Goal: Task Accomplishment & Management: Manage account settings

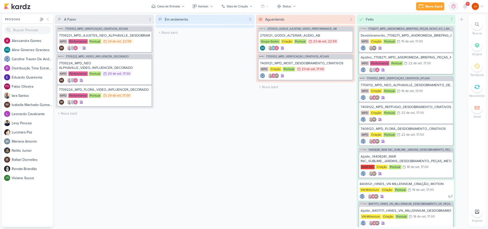
click at [479, 66] on icon at bounding box center [477, 66] width 6 height 5
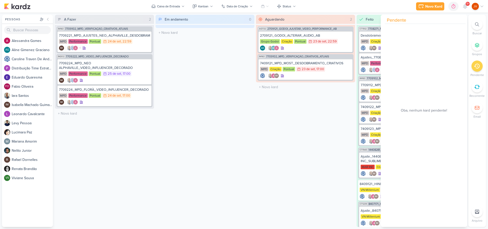
click at [479, 66] on icon at bounding box center [477, 66] width 6 height 5
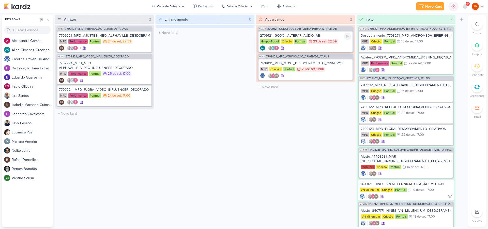
click at [329, 36] on div "2709121_GODOI_ALTERAR_AUDIO_AB" at bounding box center [305, 35] width 91 height 5
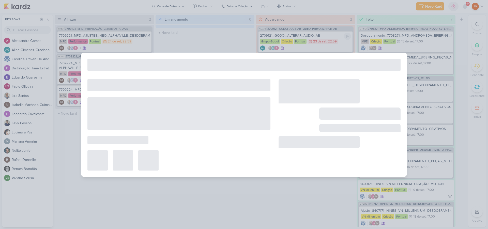
click at [329, 36] on div at bounding box center [244, 114] width 488 height 229
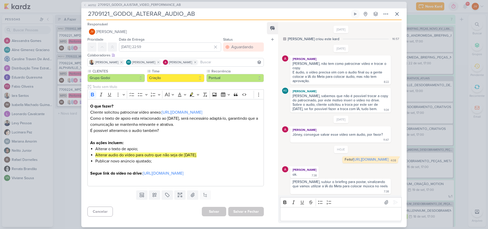
scroll to position [1, 0]
click at [397, 13] on icon at bounding box center [397, 14] width 6 height 6
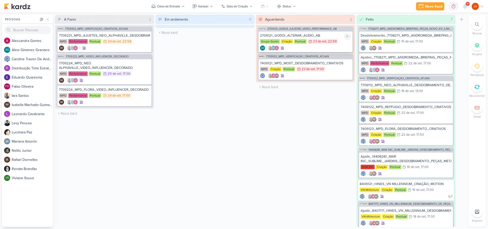
click at [327, 35] on div "2709121_GODOI_ALTERAR_AUDIO_AB" at bounding box center [305, 35] width 91 height 5
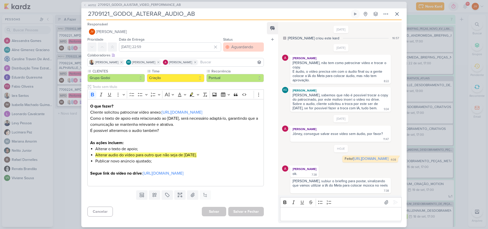
click at [243, 49] on div "Aguardando" at bounding box center [242, 47] width 22 height 6
click at [232, 83] on div "Feito" at bounding box center [232, 83] width 8 height 5
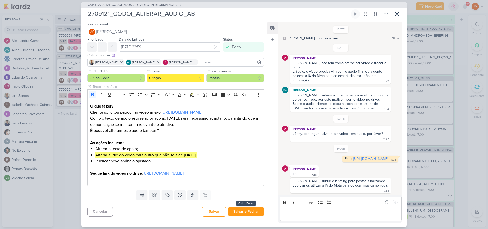
click at [246, 212] on button "Salvar e Fechar" at bounding box center [246, 211] width 36 height 9
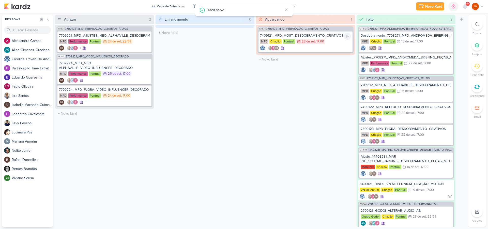
click at [332, 33] on div "7409121_MPD_MOST_DESDOBRAMENTO_CRIATIVOS" at bounding box center [305, 35] width 91 height 5
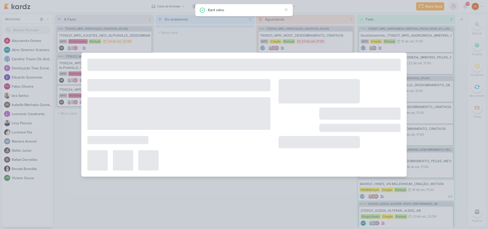
type input "7409121_MPD_MOST_DESDOBRAMENTO_CRIATIVOS"
type input "23 de setembro de 2025 às 17:00"
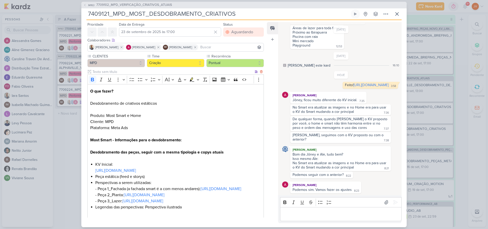
scroll to position [17, 0]
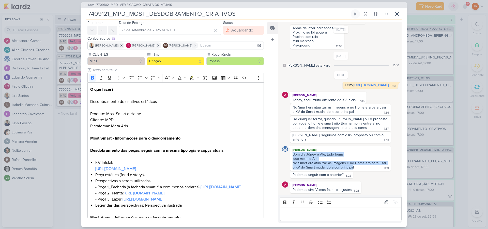
drag, startPoint x: 353, startPoint y: 165, endPoint x: 293, endPoint y: 153, distance: 61.1
click at [293, 153] on span "Bom dia Jôney e Ale, tudo bem? Isso mesmo Ale: No Smart era atualizar as imagen…" at bounding box center [341, 160] width 96 height 17
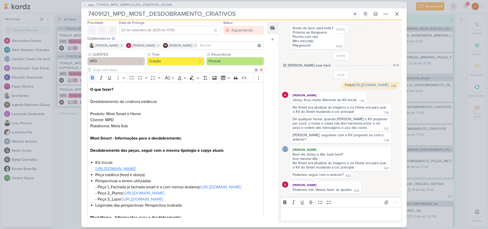
click at [136, 169] on link "[URL][DOMAIN_NAME]" at bounding box center [115, 168] width 41 height 5
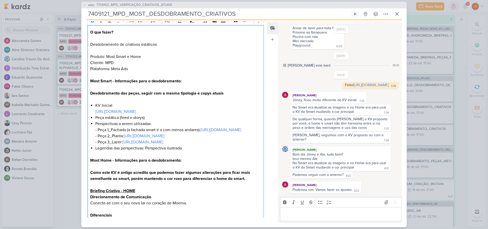
scroll to position [74, 0]
drag, startPoint x: 142, startPoint y: 111, endPoint x: 289, endPoint y: 114, distance: 147.9
click at [136, 111] on link "[URL][DOMAIN_NAME]" at bounding box center [115, 111] width 41 height 5
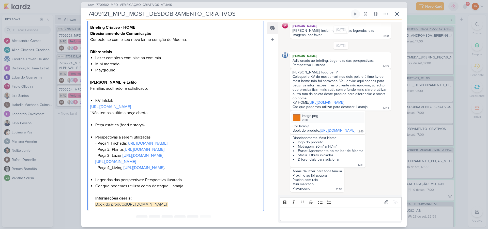
scroll to position [239, 0]
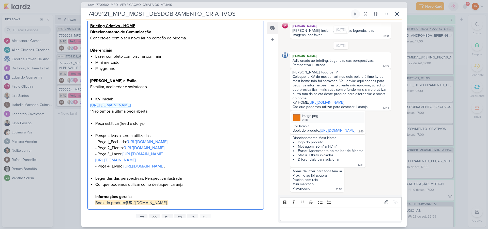
click at [131, 108] on link "[URL][DOMAIN_NAME]" at bounding box center [110, 105] width 41 height 5
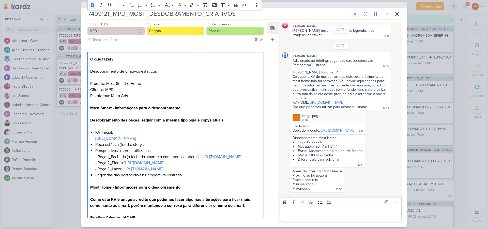
scroll to position [47, 0]
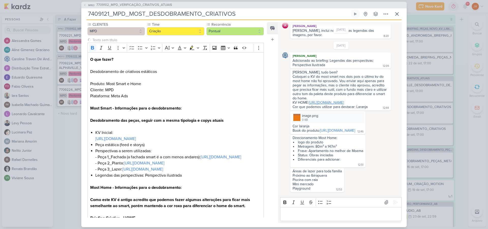
click at [332, 105] on link "[URL][DOMAIN_NAME]" at bounding box center [326, 102] width 35 height 4
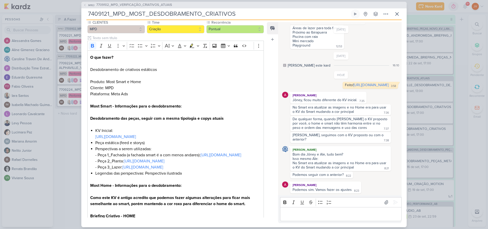
scroll to position [278, 0]
